Goal: Subscribe to service/newsletter

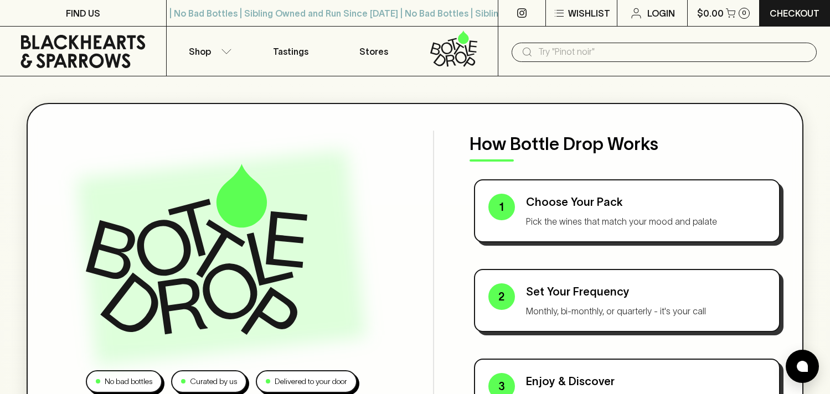
click at [89, 52] on icon at bounding box center [83, 51] width 150 height 33
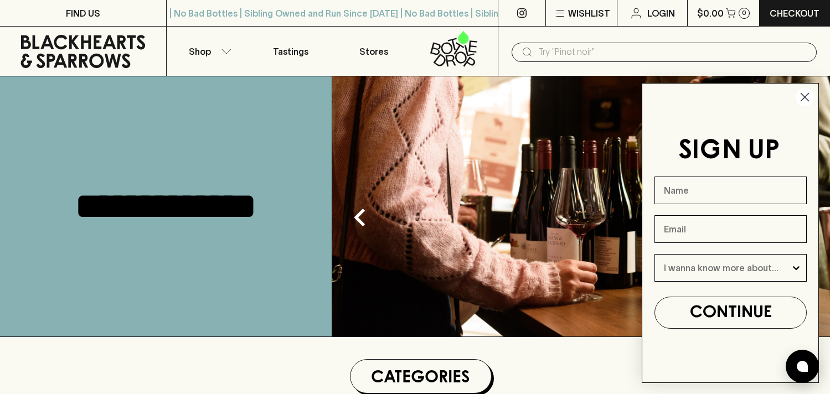
click at [674, 190] on input "Name" at bounding box center [731, 191] width 152 height 28
type input "[PERSON_NAME]"
type input "[PERSON_NAME][EMAIL_ADDRESS][PERSON_NAME][PERSON_NAME][DOMAIN_NAME]"
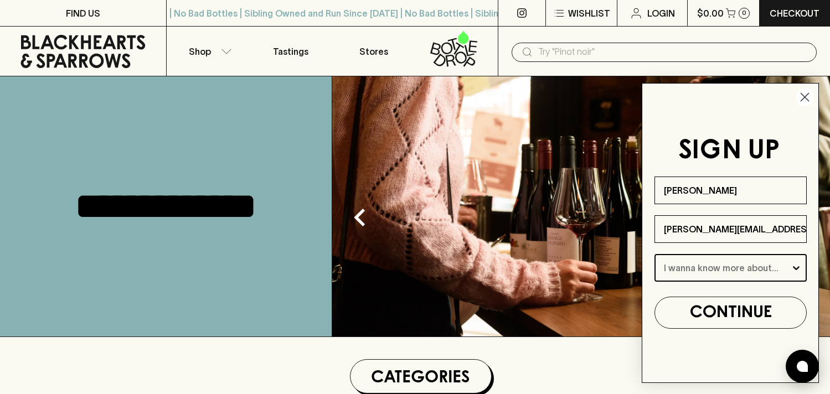
click at [707, 277] on input "I wanna know more about..." at bounding box center [727, 268] width 127 height 27
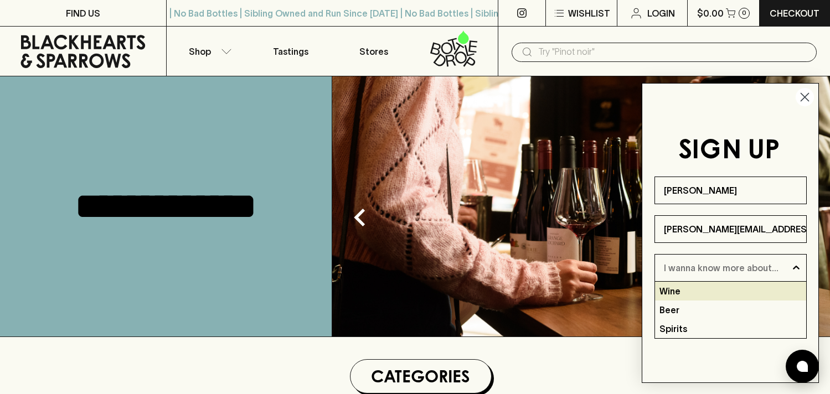
click at [697, 290] on div "Wine" at bounding box center [730, 291] width 151 height 19
type input "Wine"
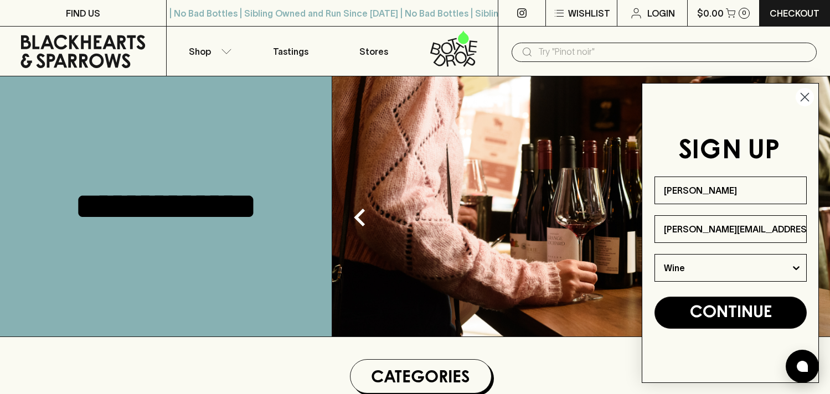
click at [706, 321] on button "CONTINUE" at bounding box center [731, 313] width 152 height 32
